Goal: Task Accomplishment & Management: Use online tool/utility

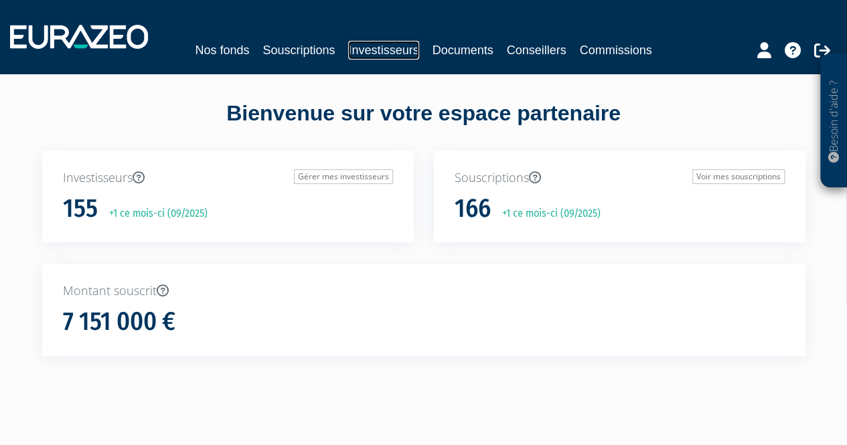
click at [390, 52] on link "Investisseurs" at bounding box center [383, 50] width 70 height 19
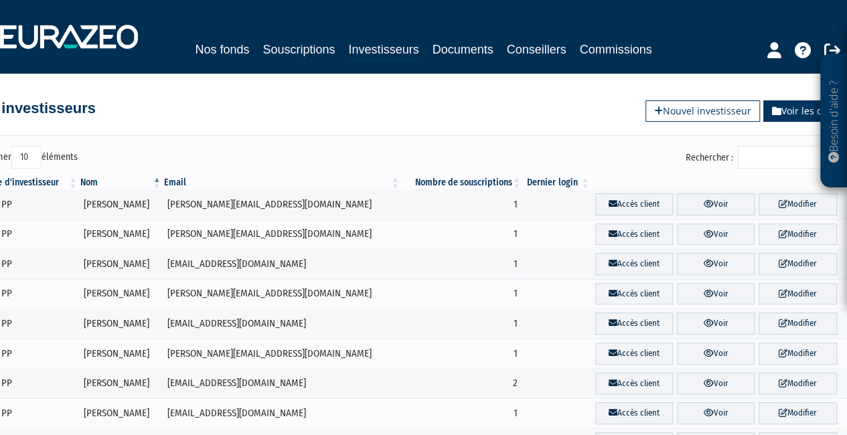
click at [773, 112] on icon at bounding box center [776, 110] width 9 height 9
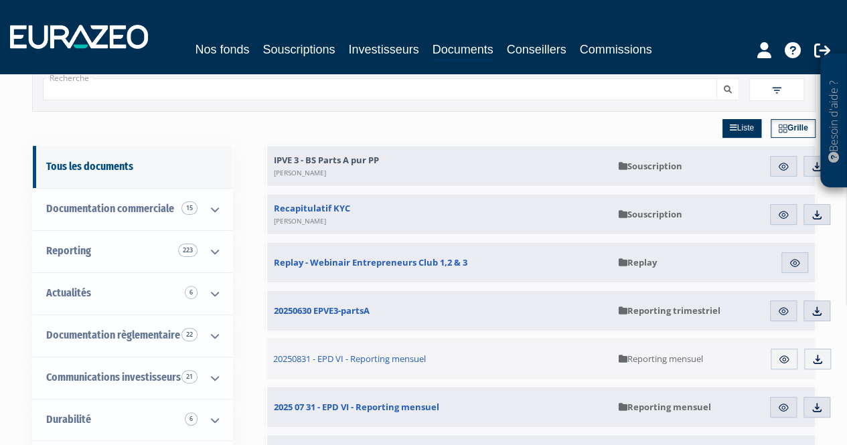
scroll to position [67, 0]
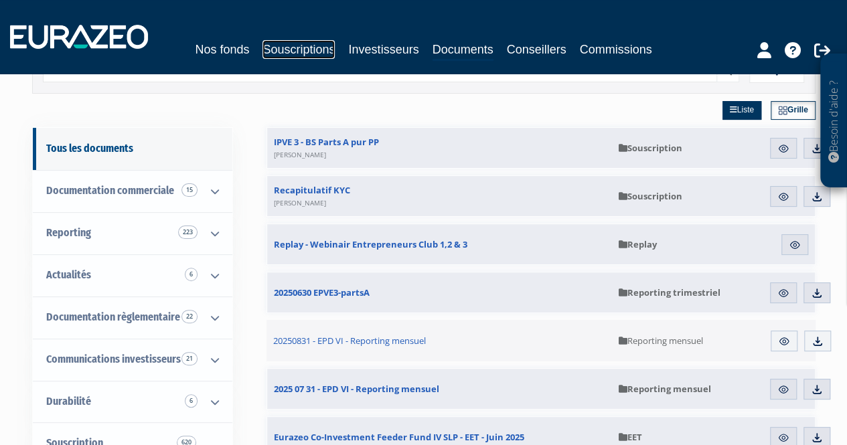
click at [297, 47] on link "Souscriptions" at bounding box center [299, 49] width 72 height 19
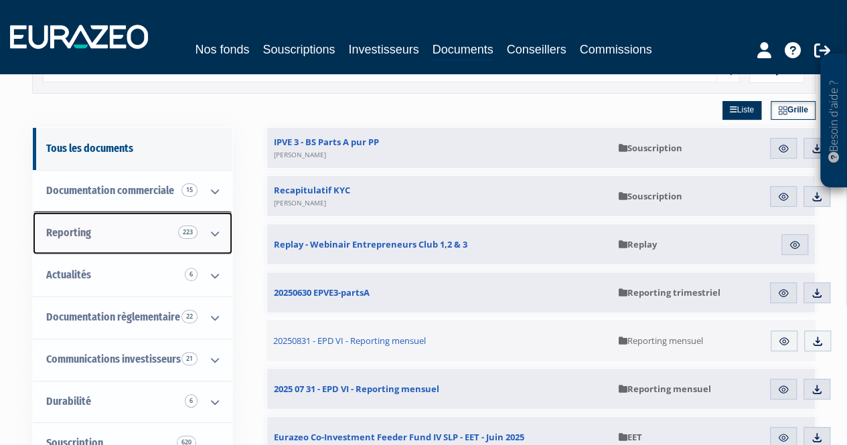
click at [184, 238] on link "Reporting 223" at bounding box center [133, 233] width 200 height 42
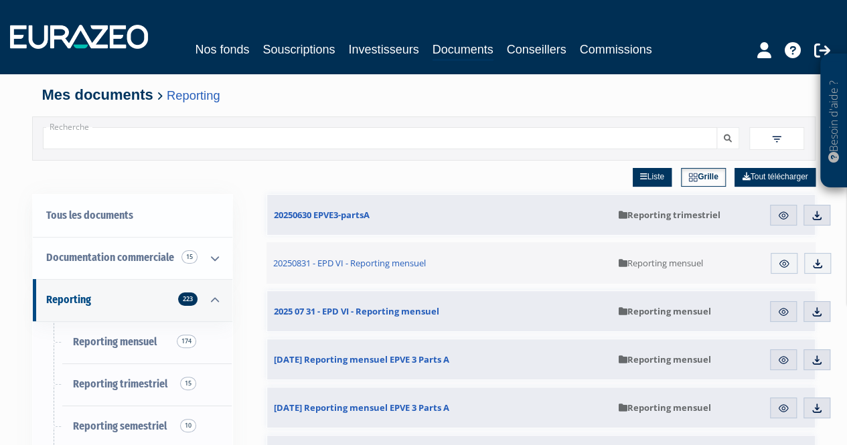
click at [179, 141] on input "Recherche" at bounding box center [380, 138] width 675 height 22
type input "brun"
click at [717, 127] on button "submit" at bounding box center [728, 138] width 23 height 22
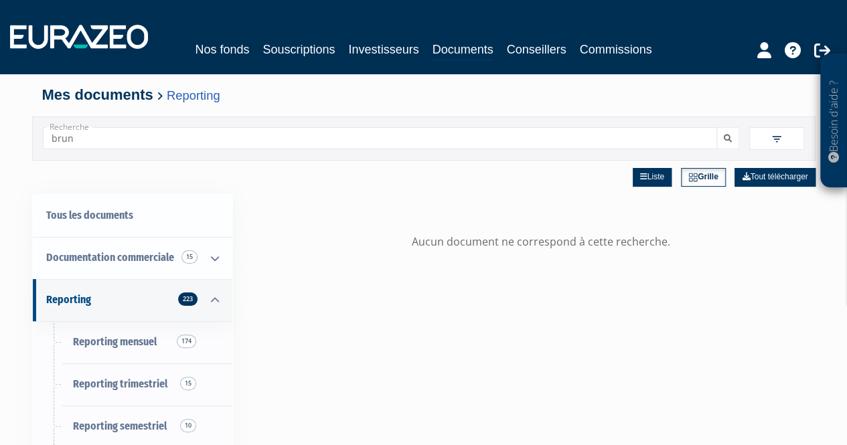
click at [398, 133] on input "brun" at bounding box center [380, 138] width 675 height 22
drag, startPoint x: 200, startPoint y: 144, endPoint x: 203, endPoint y: 128, distance: 16.4
click at [200, 144] on input "Recherche" at bounding box center [380, 138] width 675 height 22
click at [638, 141] on input "Recherche" at bounding box center [380, 138] width 675 height 22
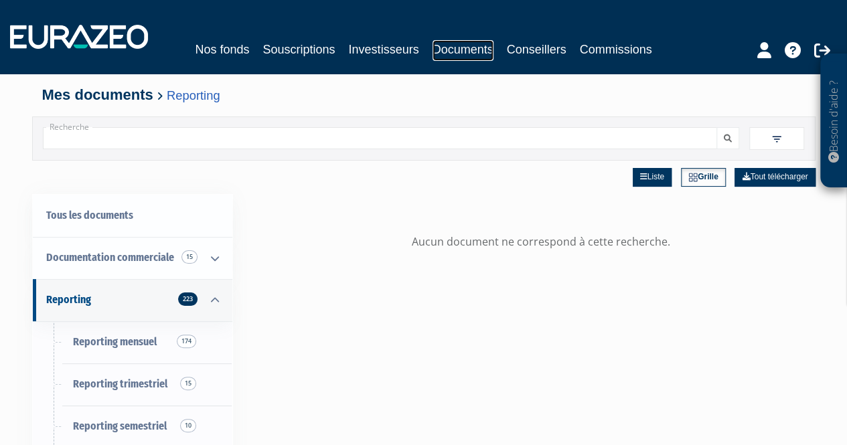
click at [463, 48] on link "Documents" at bounding box center [463, 50] width 61 height 21
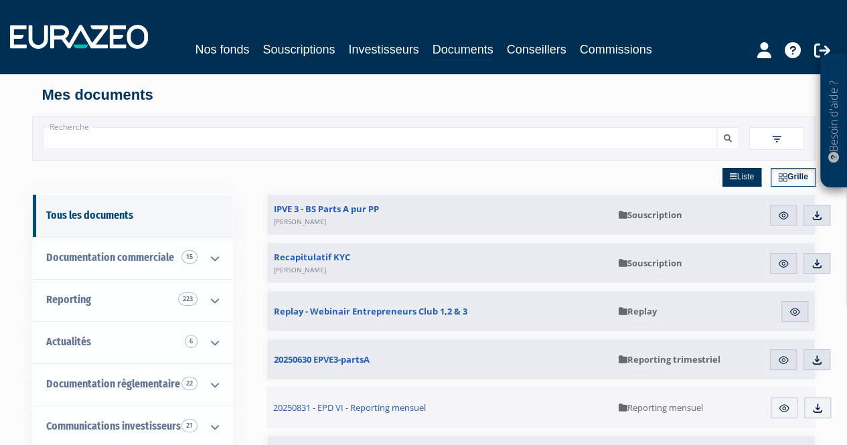
click at [127, 137] on input "Recherche" at bounding box center [380, 138] width 675 height 22
click at [206, 53] on link "Nos fonds" at bounding box center [222, 49] width 54 height 19
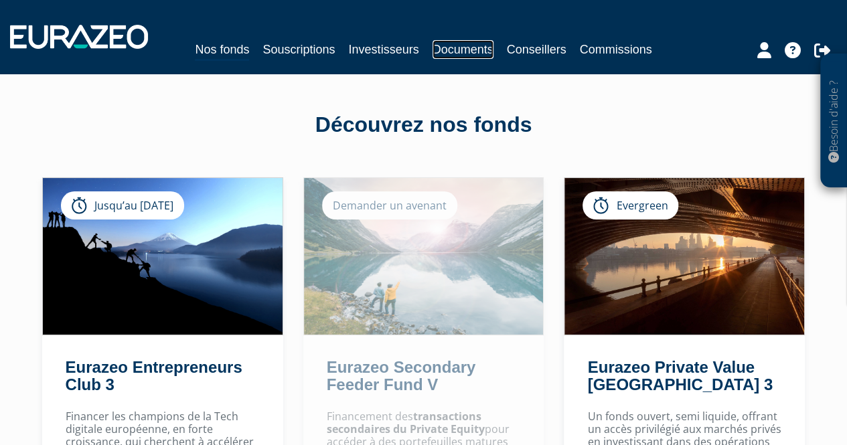
click at [474, 49] on link "Documents" at bounding box center [463, 49] width 61 height 19
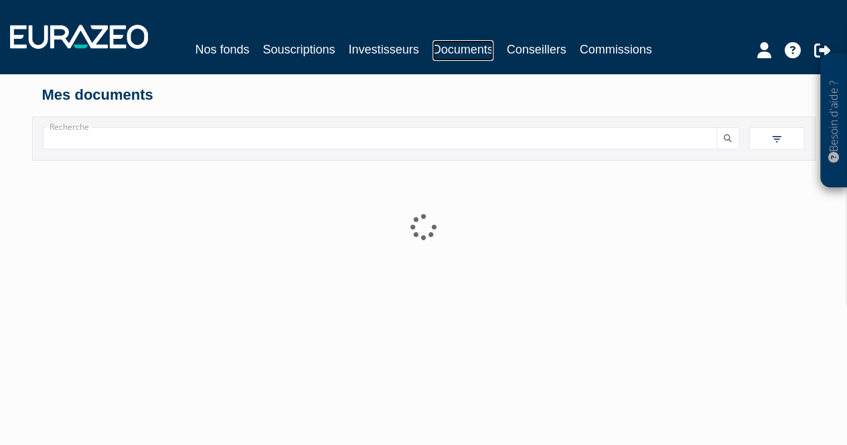
click at [474, 48] on link "Documents" at bounding box center [463, 50] width 61 height 21
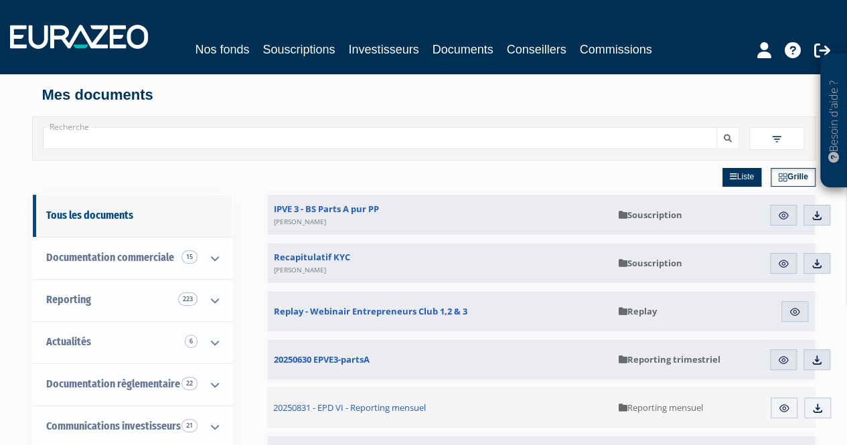
click at [354, 146] on input "Recherche" at bounding box center [380, 138] width 675 height 22
click at [358, 136] on input "Recherche" at bounding box center [380, 138] width 675 height 22
drag, startPoint x: 319, startPoint y: 184, endPoint x: 319, endPoint y: 175, distance: 8.7
click at [319, 184] on div "Liste Grille" at bounding box center [541, 177] width 549 height 33
click at [316, 137] on input "Recherche" at bounding box center [380, 138] width 675 height 22
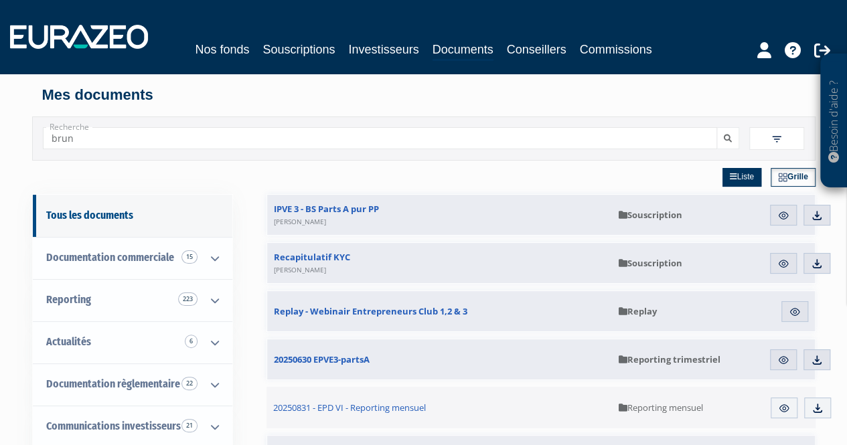
type input "brun"
click at [717, 127] on button "submit" at bounding box center [728, 138] width 23 height 22
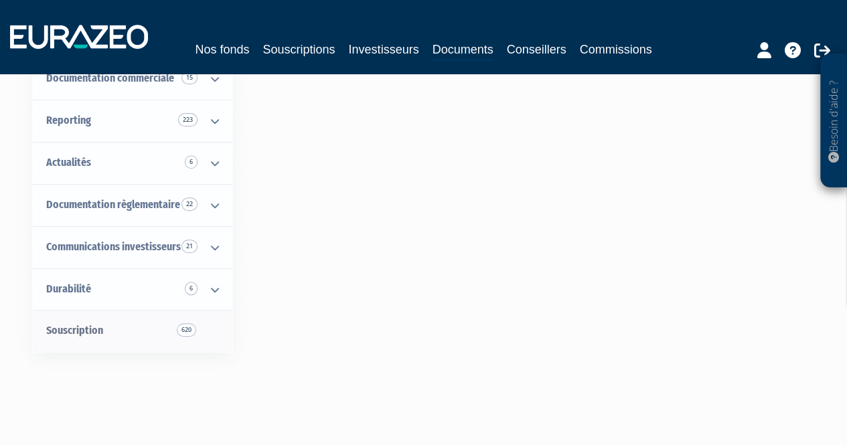
scroll to position [201, 0]
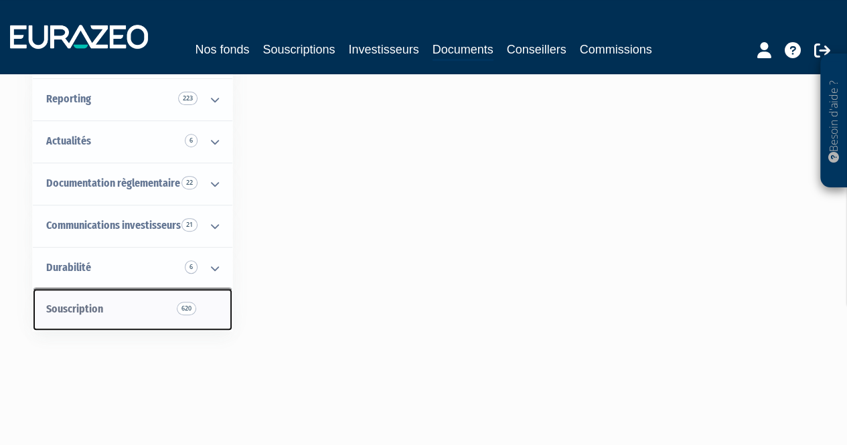
click at [171, 321] on link "Souscription 620" at bounding box center [133, 310] width 200 height 42
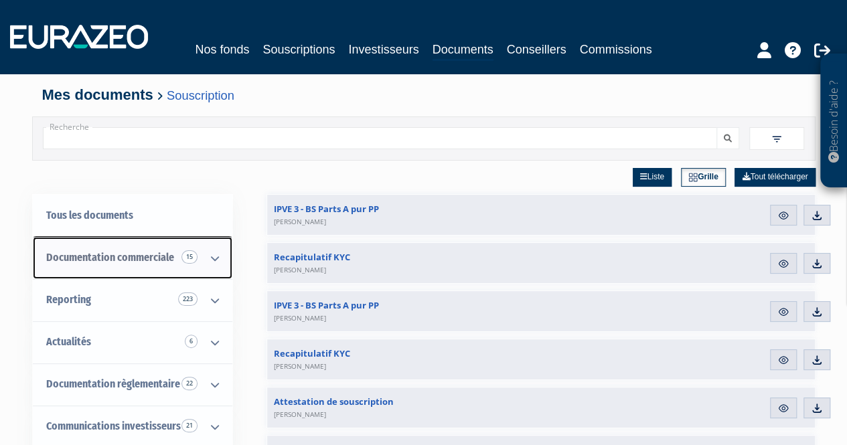
click at [215, 259] on icon at bounding box center [215, 259] width 35 height 42
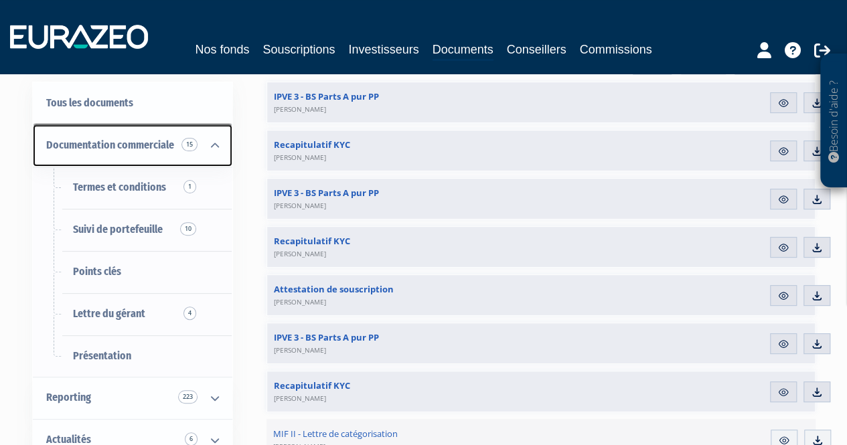
scroll to position [67, 0]
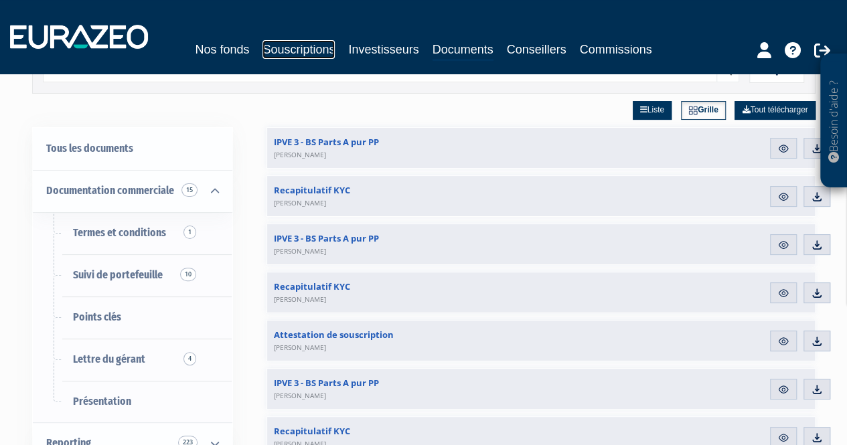
click at [299, 48] on link "Souscriptions" at bounding box center [299, 49] width 72 height 19
click at [225, 56] on link "Nos fonds" at bounding box center [222, 49] width 54 height 19
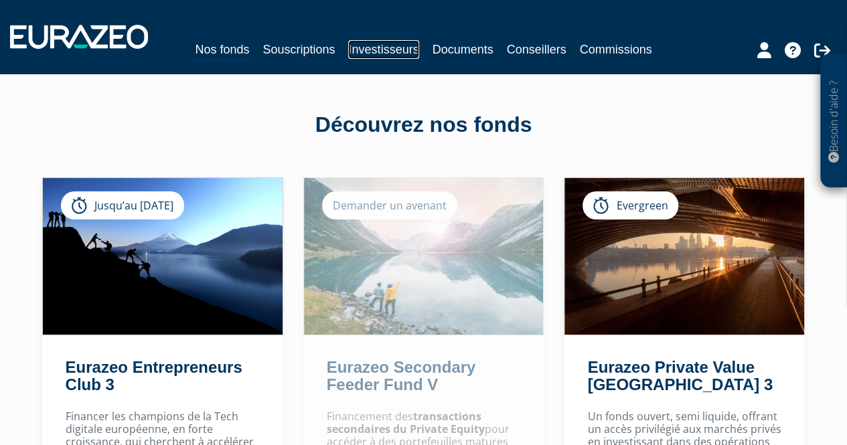
click at [380, 50] on link "Investisseurs" at bounding box center [383, 49] width 70 height 19
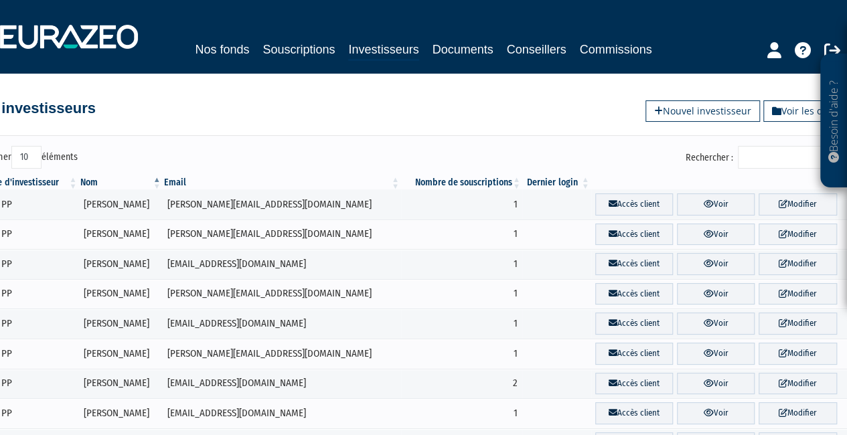
click at [798, 159] on input "Rechercher :" at bounding box center [801, 157] width 127 height 23
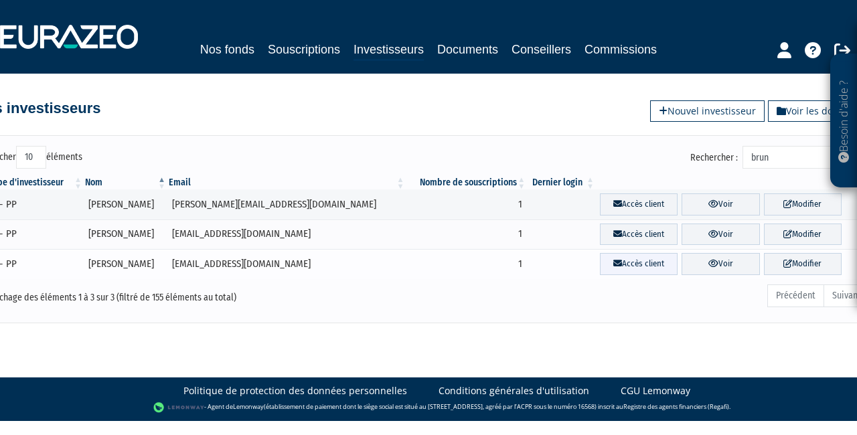
type input "brun"
click at [619, 262] on link "Accès client" at bounding box center [639, 264] width 78 height 22
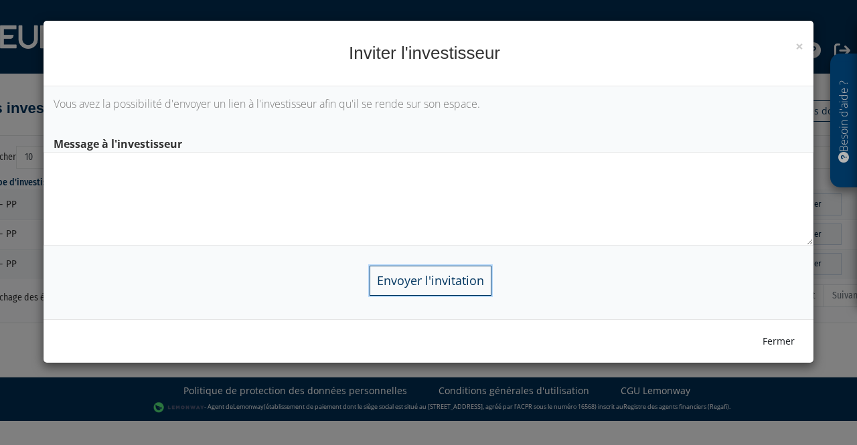
click at [460, 288] on input "Envoyer l'invitation" at bounding box center [431, 281] width 122 height 30
click at [457, 287] on input "Envoyer l'invitation" at bounding box center [431, 281] width 122 height 30
